Goal: Obtain resource: Download file/media

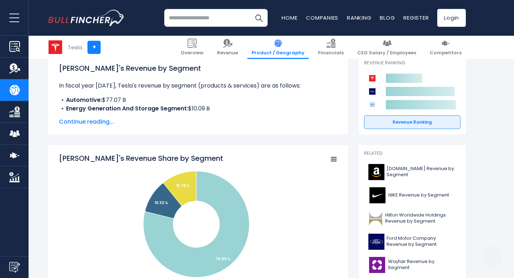
scroll to position [109, 0]
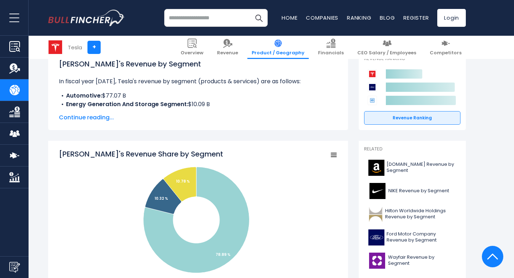
click at [336, 154] on rect "Tesla's Revenue Share by Segment" at bounding box center [334, 155] width 10 height 10
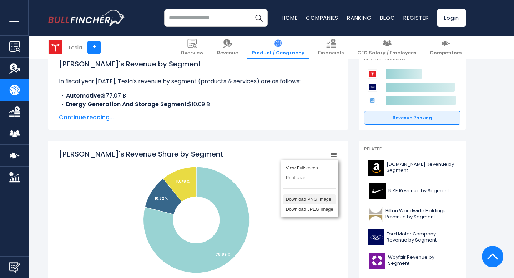
click at [312, 199] on li "Download PNG Image" at bounding box center [310, 199] width 52 height 10
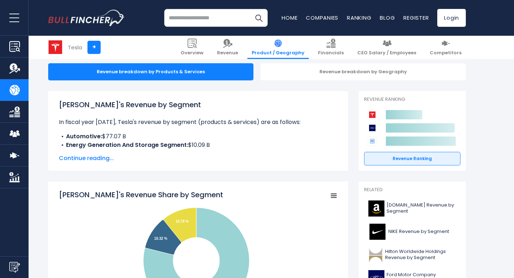
scroll to position [63, 0]
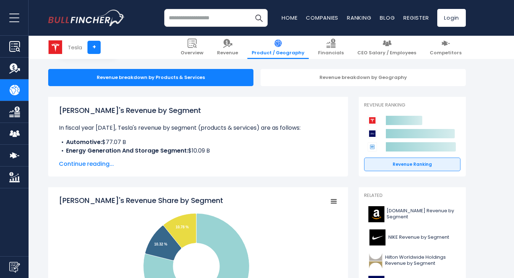
click at [86, 164] on span "Continue reading..." at bounding box center [198, 164] width 279 height 9
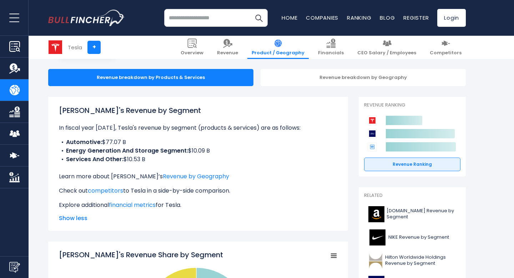
drag, startPoint x: 68, startPoint y: 141, endPoint x: 157, endPoint y: 159, distance: 90.9
click at [157, 159] on ul "Automotive: $77.07 B Energy Generation And Storage Segment: $10.09 B Services A…" at bounding box center [198, 151] width 279 height 26
click at [90, 120] on div "[PERSON_NAME]'s Revenue by Segment In fiscal year [DATE], Tesla's revenue by se…" at bounding box center [198, 157] width 279 height 104
drag, startPoint x: 60, startPoint y: 112, endPoint x: 156, endPoint y: 158, distance: 106.2
click at [156, 158] on div "[PERSON_NAME]'s Revenue by Segment In fiscal year [DATE], Tesla's revenue by se…" at bounding box center [198, 157] width 279 height 104
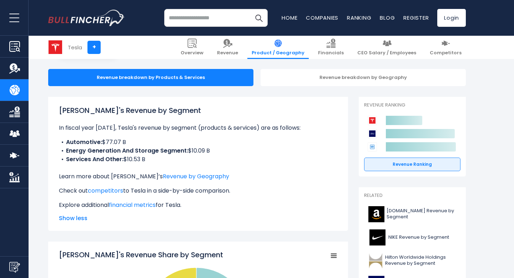
copy div "[PERSON_NAME]'s Revenue by Segment In fiscal year [DATE], Tesla's revenue by se…"
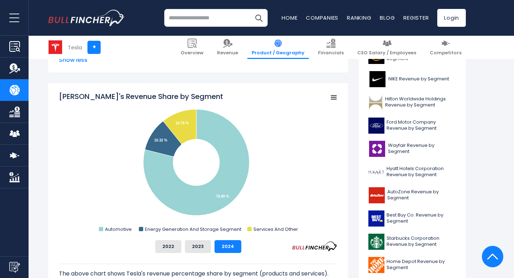
scroll to position [237, 0]
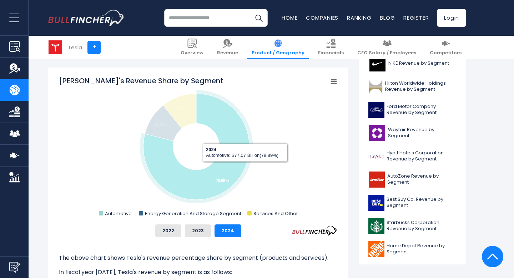
drag, startPoint x: 108, startPoint y: 80, endPoint x: 245, endPoint y: 168, distance: 162.5
click at [245, 168] on icon "Created with Highcharts 12.1.2 Chart context menu [PERSON_NAME]'s Revenue Share…" at bounding box center [198, 147] width 279 height 143
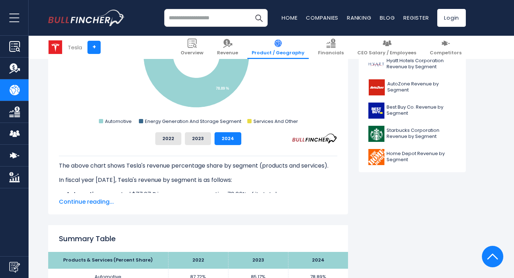
scroll to position [330, 0]
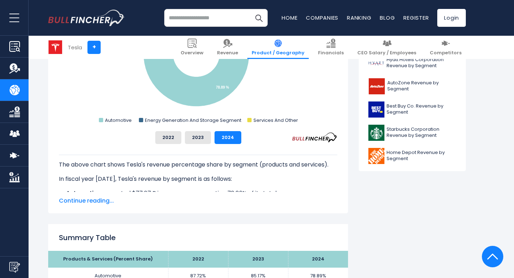
click at [95, 200] on span "Continue reading..." at bounding box center [198, 200] width 279 height 9
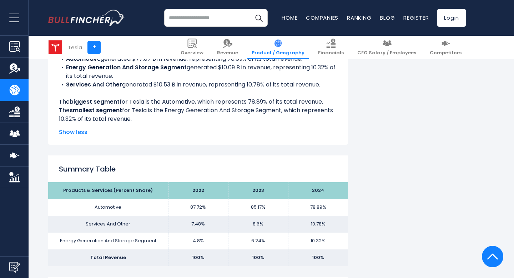
scroll to position [465, 0]
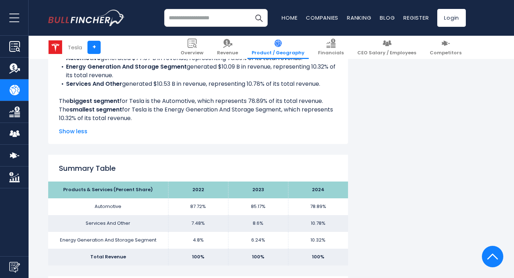
drag, startPoint x: 60, startPoint y: 101, endPoint x: 134, endPoint y: 118, distance: 75.7
click at [134, 118] on div "The above chart shows Tesla's revenue percentage share by segment (products and…" at bounding box center [198, 71] width 279 height 103
copy div "The biggest segment for Tesla is the Automotive, which represents 78.89% of its…"
